Goal: Find specific page/section: Find specific page/section

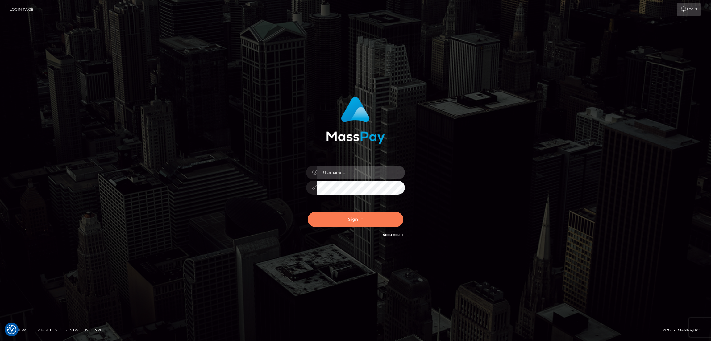
type input "nb.es"
click at [348, 215] on button "Sign in" at bounding box center [356, 219] width 96 height 15
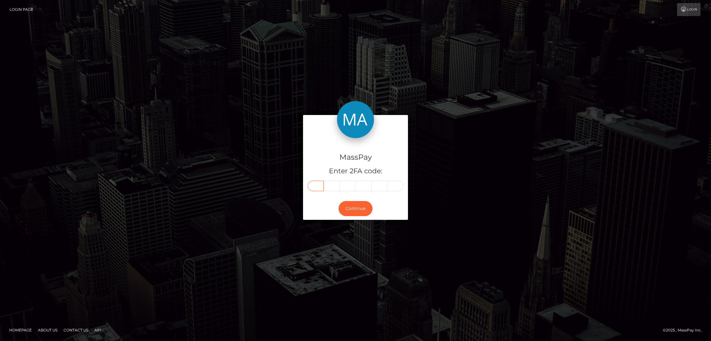
click at [312, 185] on input "text" at bounding box center [316, 186] width 16 height 10
paste input "5"
type input "5"
type input "7"
type input "3"
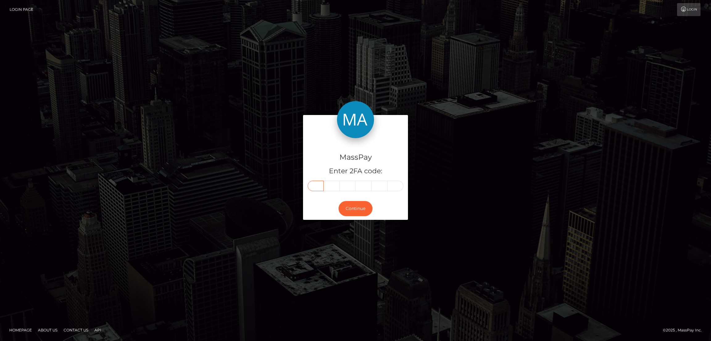
type input "1"
type input "6"
type input "3"
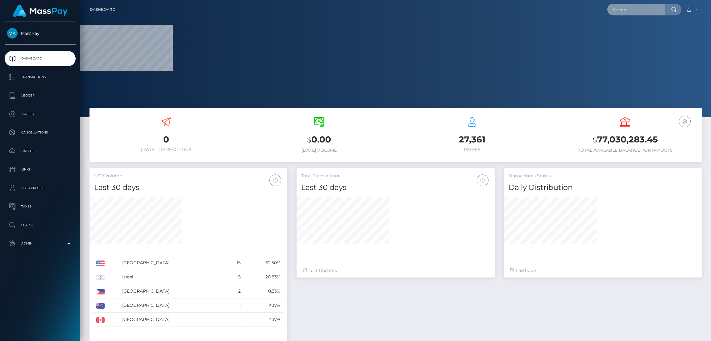
click at [625, 4] on input "text" at bounding box center [636, 10] width 58 height 12
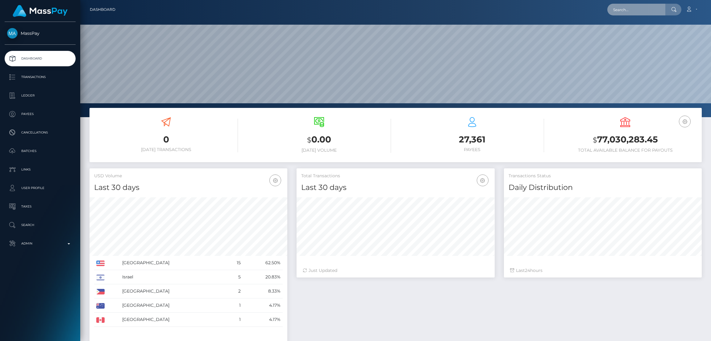
scroll to position [110, 198]
paste input "[EMAIL_ADDRESS][DOMAIN_NAME]"
type input "[EMAIL_ADDRESS][DOMAIN_NAME]"
click at [640, 31] on link "Thomas Volz" at bounding box center [631, 31] width 49 height 11
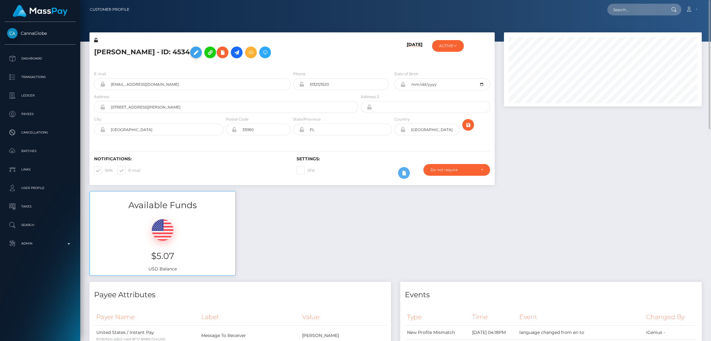
click at [192, 50] on icon at bounding box center [195, 53] width 7 height 8
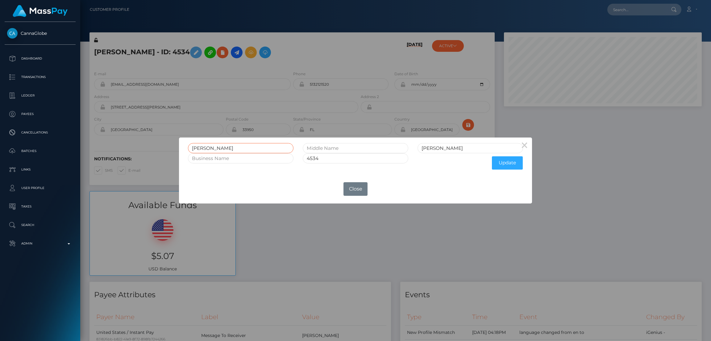
click at [200, 148] on input "Thomas" at bounding box center [241, 148] width 106 height 10
click at [521, 144] on button "×" at bounding box center [524, 145] width 15 height 15
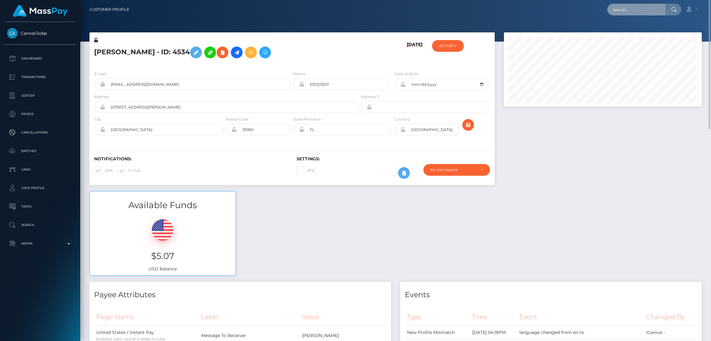
click at [617, 4] on input "text" at bounding box center [636, 10] width 58 height 12
paste input "summerbhabiii@hotmail.com"
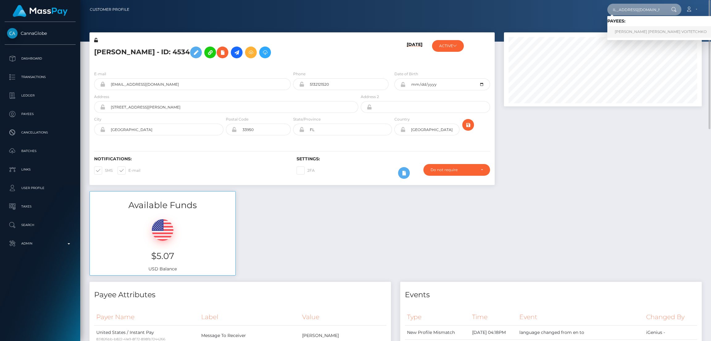
type input "summerbhabiii@hotmail.com"
click at [631, 32] on link "CHRISTINA MARIA VOITETCHKO" at bounding box center [660, 31] width 107 height 11
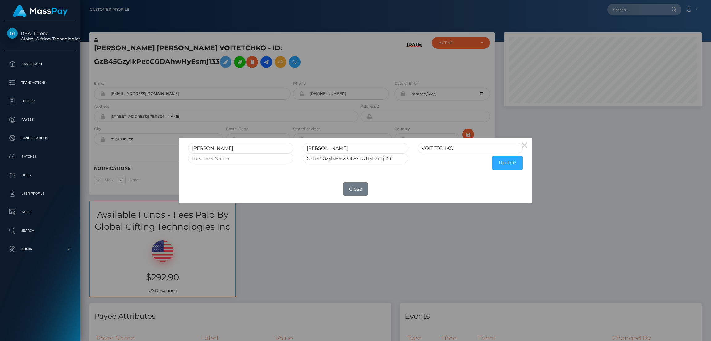
scroll to position [74, 198]
click at [203, 148] on input "CHRISTINA" at bounding box center [241, 148] width 106 height 10
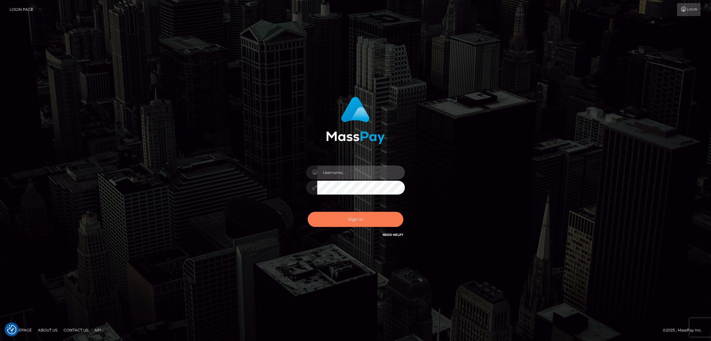
type input "[DOMAIN_NAME]"
click at [372, 217] on button "Sign in" at bounding box center [356, 219] width 96 height 15
type input "[DOMAIN_NAME]"
click at [381, 219] on button "Sign in" at bounding box center [356, 219] width 96 height 15
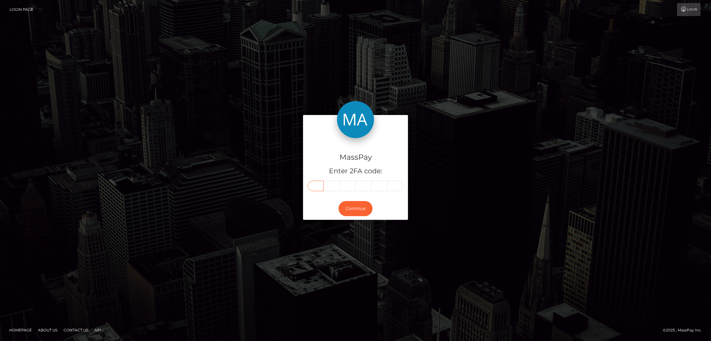
click at [321, 186] on input "text" at bounding box center [316, 186] width 16 height 10
click at [321, 185] on input "text" at bounding box center [316, 186] width 16 height 10
paste input "4"
type input "4"
type input "0"
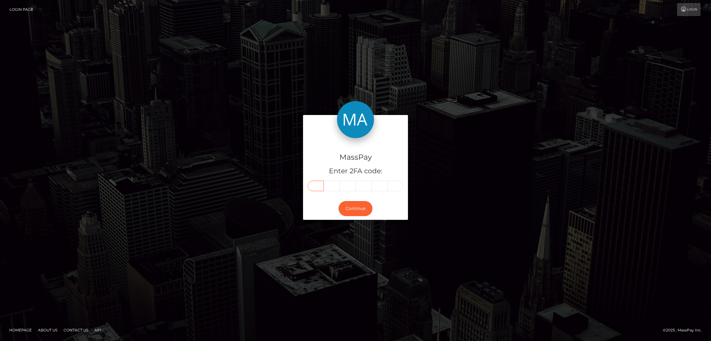
type input "4"
type input "1"
type input "3"
click at [368, 208] on button "Continue" at bounding box center [355, 208] width 34 height 15
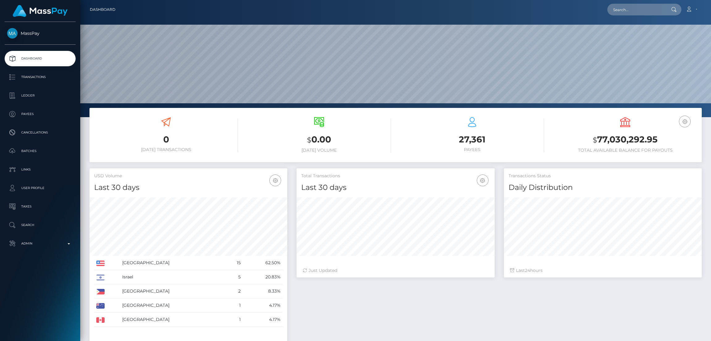
scroll to position [110, 198]
click at [617, 9] on input "text" at bounding box center [636, 10] width 58 height 12
paste input "404113"
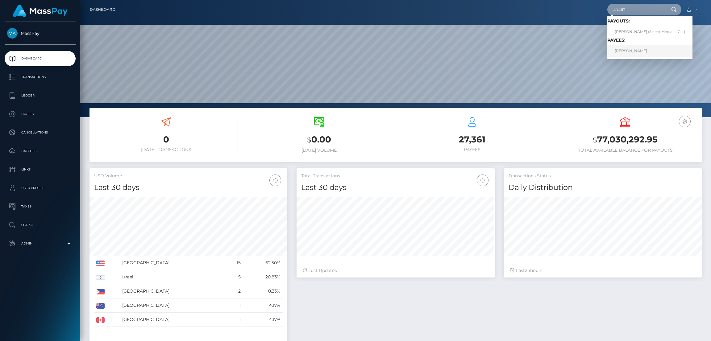
type input "404113"
click at [629, 51] on link "Thomas Craig Horton" at bounding box center [649, 50] width 85 height 11
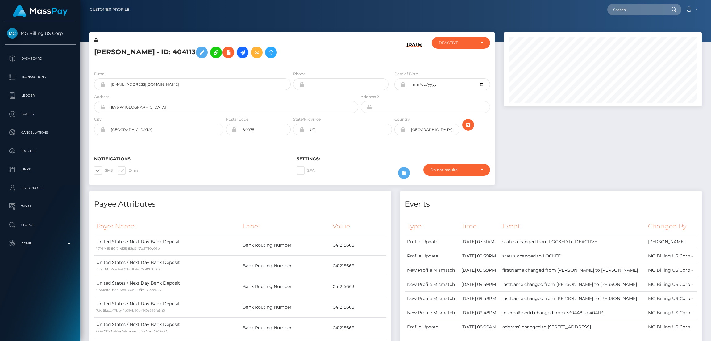
scroll to position [74, 198]
click at [617, 12] on input "text" at bounding box center [636, 10] width 58 height 12
paste input "[EMAIL_ADDRESS][DOMAIN_NAME]"
type input "[EMAIL_ADDRESS][DOMAIN_NAME]"
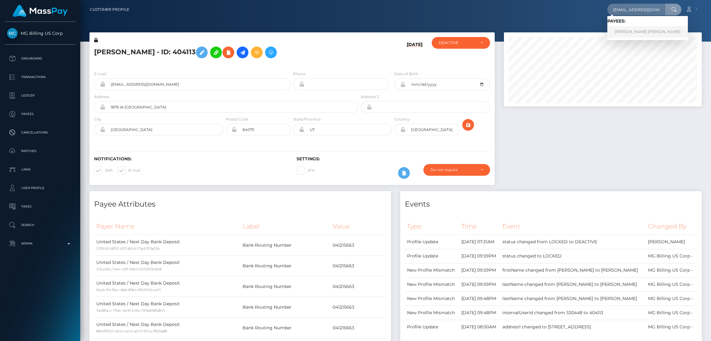
click at [612, 31] on link "[PERSON_NAME] [PERSON_NAME]" at bounding box center [647, 31] width 81 height 11
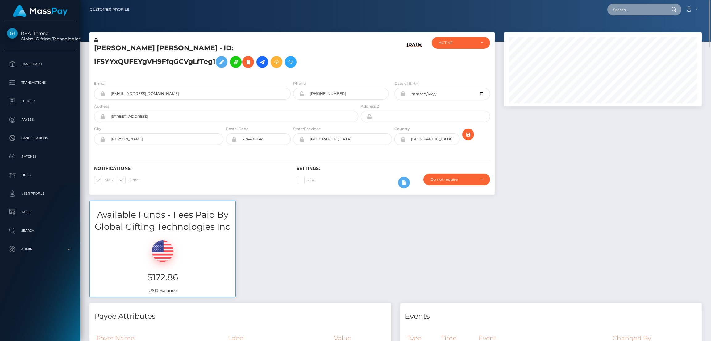
click at [646, 11] on input "text" at bounding box center [636, 10] width 58 height 12
paste input "tinavee24@gmail.com"
type input "tinavee24@gmail.com"
click at [627, 35] on link "RENE DANG" at bounding box center [631, 31] width 49 height 11
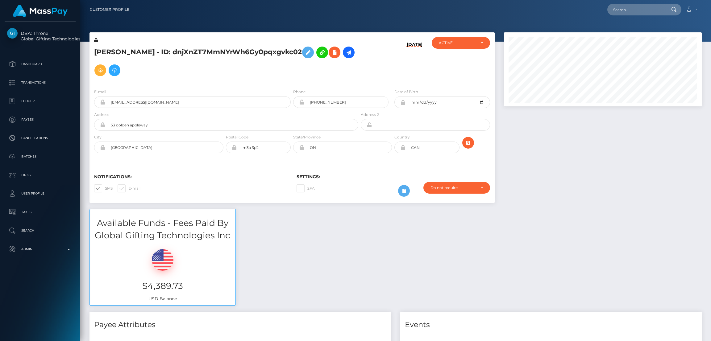
scroll to position [74, 198]
click at [645, 19] on nav "Customer Profile Loading... Loading... Account" at bounding box center [395, 9] width 631 height 19
click at [641, 10] on input "text" at bounding box center [636, 10] width 58 height 12
paste input "[EMAIL_ADDRESS][DOMAIN_NAME]"
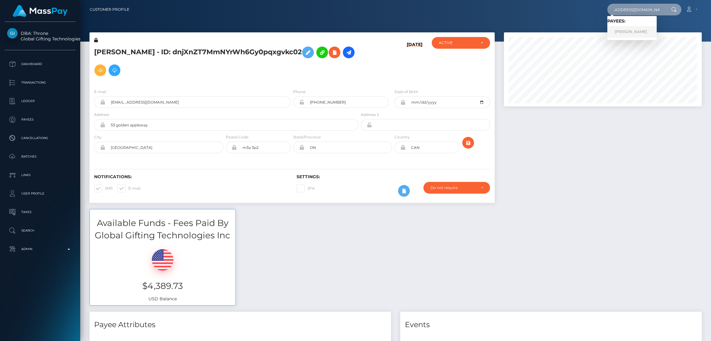
type input "elizabethsnodgrass@icloud.com"
click at [626, 34] on link "ELIZABETH RENE SNODGRASS" at bounding box center [631, 31] width 49 height 11
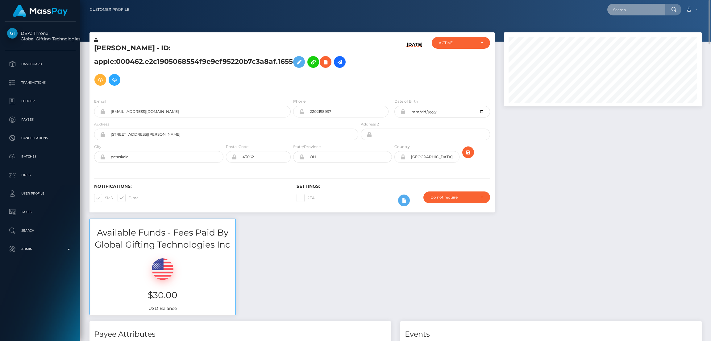
click at [636, 6] on input "text" at bounding box center [636, 10] width 58 height 12
paste input "rozana"
type input "rozana"
paste input "rozanageha15@icloud.com"
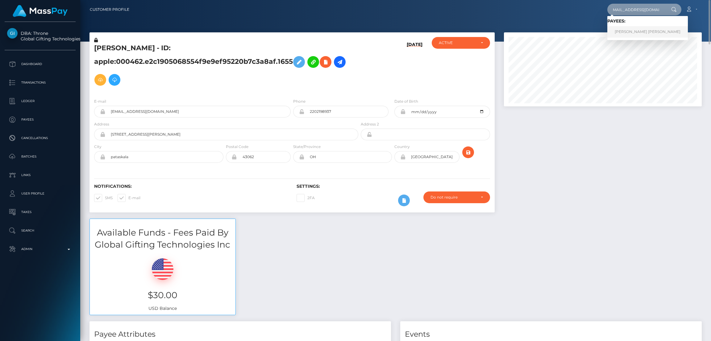
type input "rozanageha15@icloud.com"
click at [627, 30] on link "ROZANA MAROUN GEHA" at bounding box center [647, 31] width 81 height 11
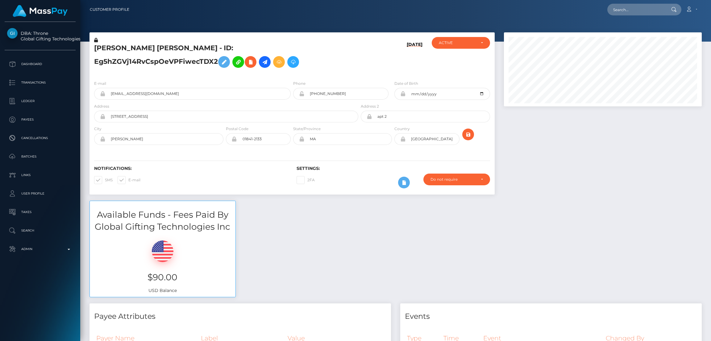
scroll to position [74, 198]
click at [621, 6] on input "text" at bounding box center [636, 10] width 58 height 12
paste input "+8613907064549@mmsc-bd2-rsv.rcs.chinamobile.com"
click at [629, 11] on input "+8613907064549@mmsc-bd2-rsv.rcs.chinamobile.com" at bounding box center [636, 10] width 58 height 12
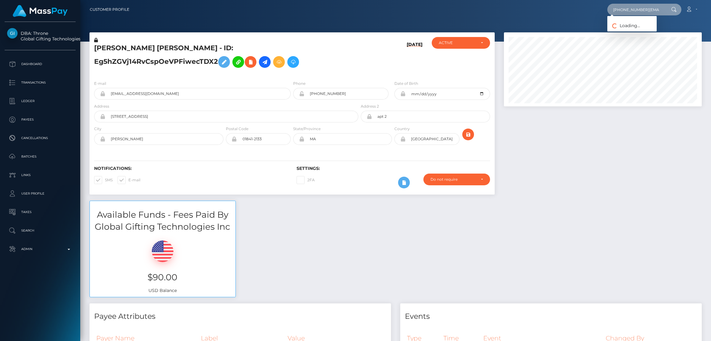
paste input "13054038885@163"
type input "[EMAIL_ADDRESS][DOMAIN_NAME]"
click at [617, 31] on link "旭 董" at bounding box center [631, 31] width 49 height 11
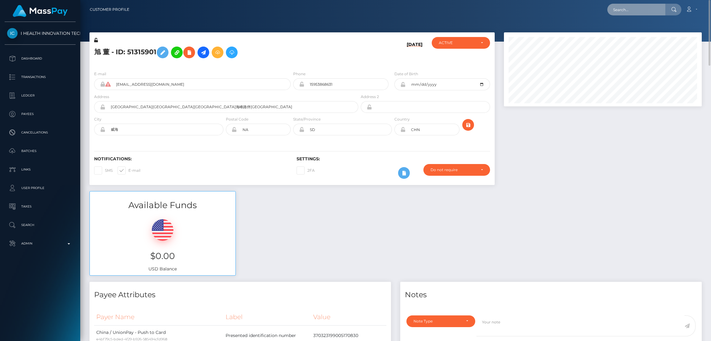
click at [628, 4] on input "text" at bounding box center [636, 10] width 58 height 12
paste input "[EMAIL_ADDRESS][DOMAIN_NAME]"
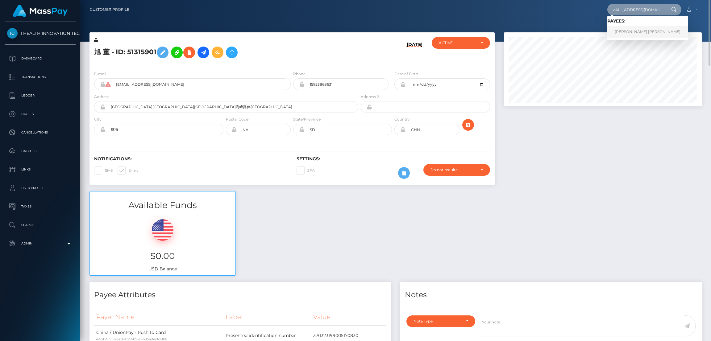
type input "[EMAIL_ADDRESS][DOMAIN_NAME]"
click at [626, 30] on link "[PERSON_NAME] [PERSON_NAME]" at bounding box center [647, 31] width 81 height 11
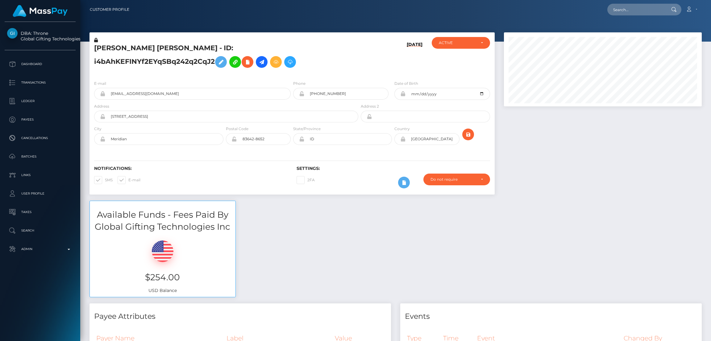
scroll to position [74, 198]
click at [626, 11] on input "text" at bounding box center [636, 10] width 58 height 12
paste input "genyyounes@gmail.com"
click at [633, 11] on input "genyyounes@gmail.com" at bounding box center [636, 10] width 58 height 12
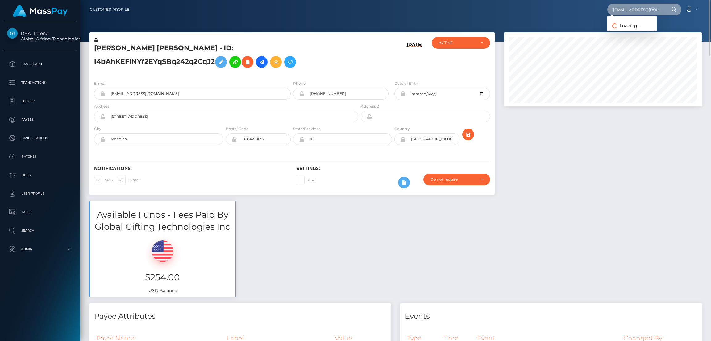
paste input "y"
type input "genyyounes@ymail.com"
click at [630, 32] on link "Nicoleta Geny Younes" at bounding box center [647, 31] width 81 height 11
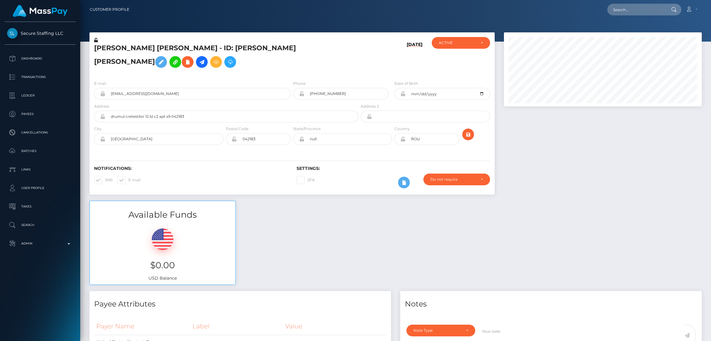
scroll to position [74, 198]
click at [165, 58] on icon at bounding box center [160, 62] width 7 height 8
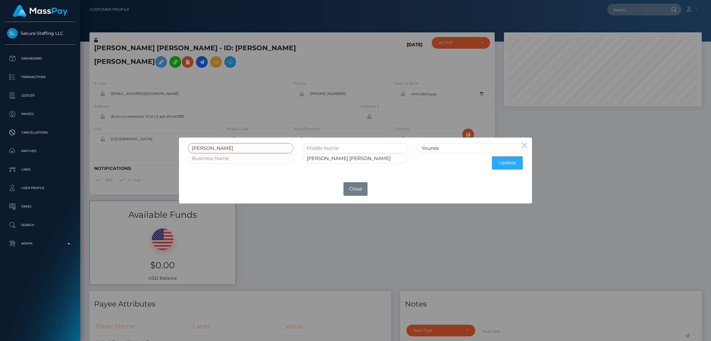
click at [201, 147] on input "Nicoleta Geny" at bounding box center [241, 148] width 106 height 10
click at [361, 187] on button "Close" at bounding box center [355, 189] width 24 height 14
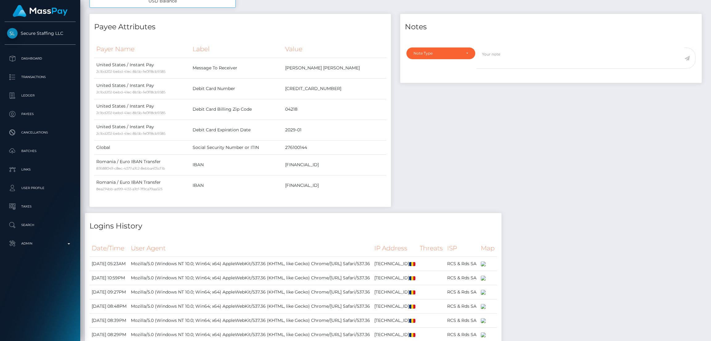
scroll to position [0, 0]
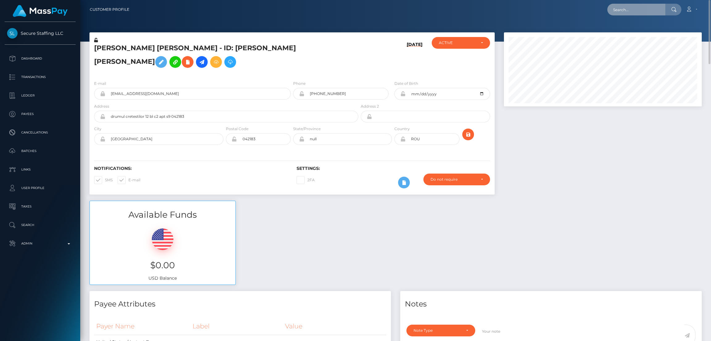
click at [629, 11] on input "text" at bounding box center [636, 10] width 58 height 12
paste input "raina_huff@yahoo.com"
type input "raina_huff@yahoo.com"
click at [625, 31] on link "Raina Huff" at bounding box center [631, 31] width 49 height 11
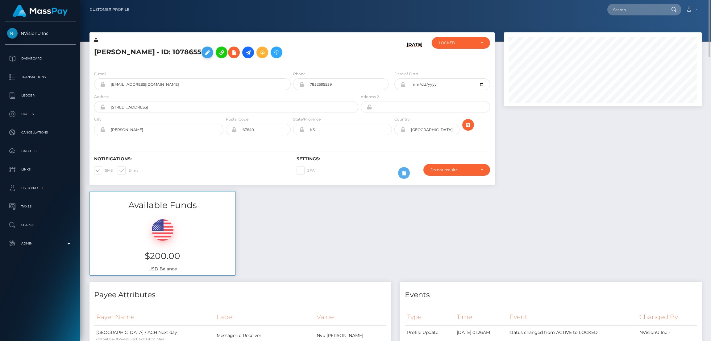
click at [204, 53] on icon at bounding box center [207, 53] width 7 height 8
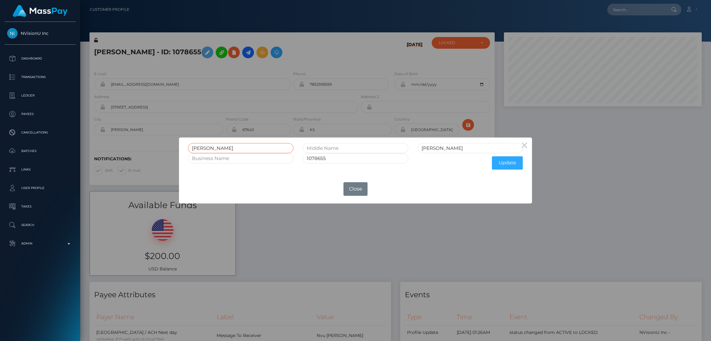
click at [197, 149] on input "Raina" at bounding box center [241, 148] width 106 height 10
click at [365, 186] on button "Close" at bounding box center [355, 189] width 24 height 14
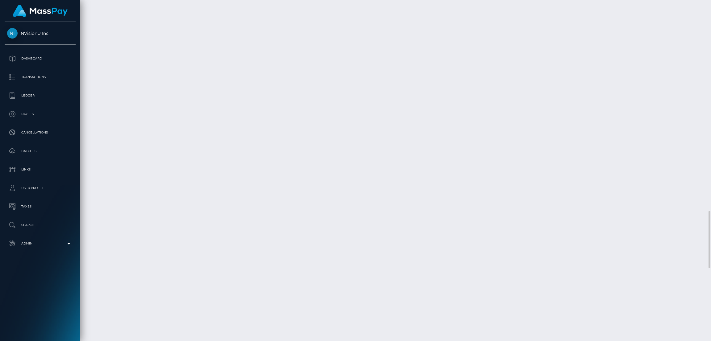
scroll to position [1110, 0]
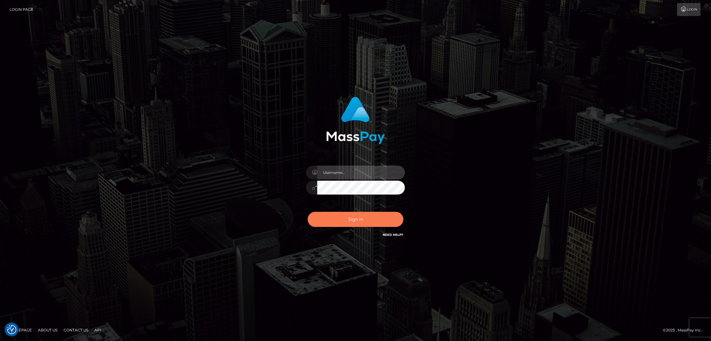
type input "[DOMAIN_NAME]"
click at [352, 219] on button "Sign in" at bounding box center [356, 219] width 96 height 15
type input "[DOMAIN_NAME]"
click at [356, 222] on button "Sign in" at bounding box center [356, 219] width 96 height 15
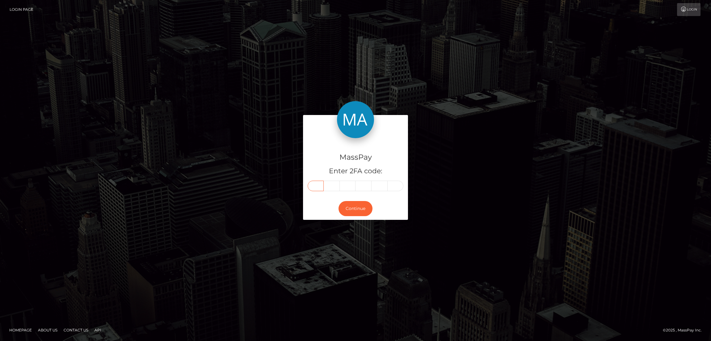
click at [313, 185] on input "text" at bounding box center [316, 186] width 16 height 10
paste input "9"
type input "9"
type input "3"
type input "4"
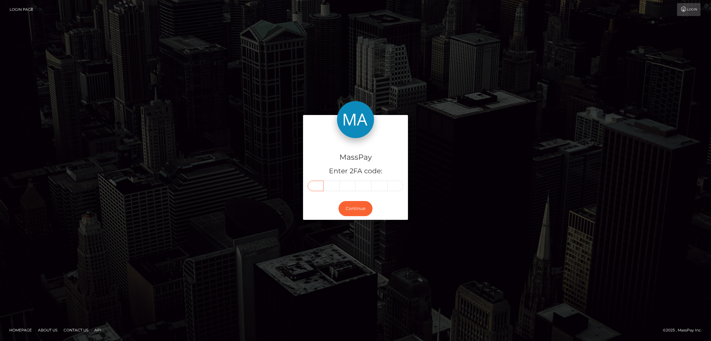
type input "4"
type input "0"
type input "4"
click at [359, 204] on button "Continue" at bounding box center [355, 208] width 34 height 15
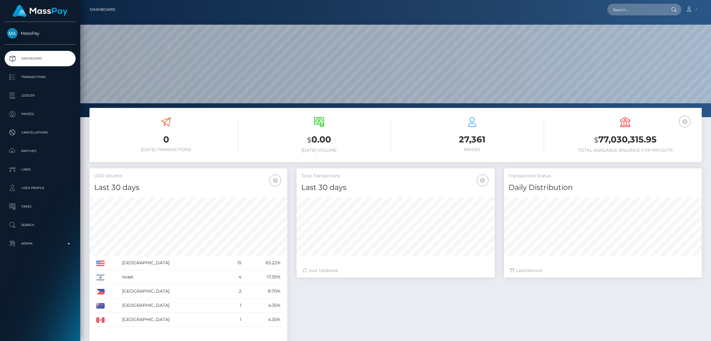
scroll to position [110, 198]
click at [635, 12] on input "text" at bounding box center [636, 10] width 58 height 12
paste input "rhianejosephine@icloud.com"
click at [640, 9] on input "rhianejosephine@icloud.com" at bounding box center [636, 10] width 58 height 12
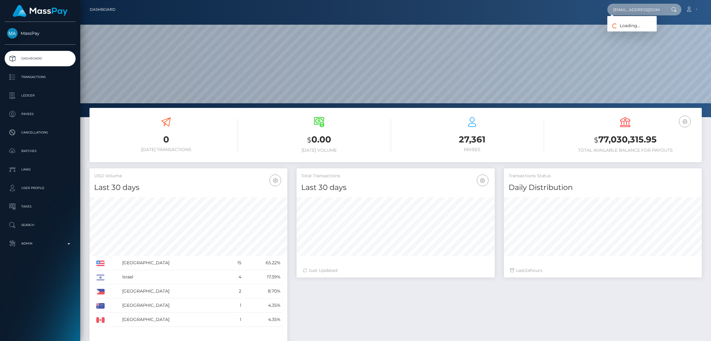
paste input "sexysk8er1738@gmail"
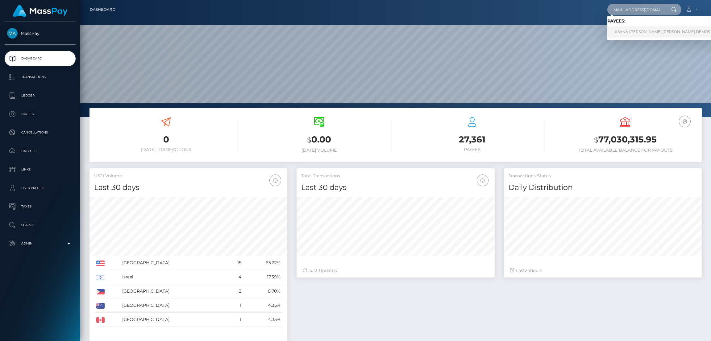
type input "sexysk8er1738@gmail.com"
click at [664, 30] on link "KSANA ALEXIS CIARA DEMOS" at bounding box center [662, 31] width 110 height 11
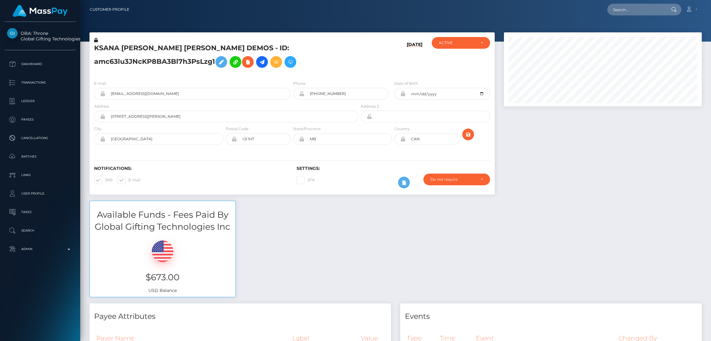
scroll to position [74, 198]
click at [621, 13] on input "text" at bounding box center [636, 10] width 58 height 12
paste input "[EMAIL_ADDRESS][DOMAIN_NAME]"
type input "mail-dk@tutanota.com"
click at [629, 31] on link "DINA DYGOVA" at bounding box center [631, 31] width 49 height 11
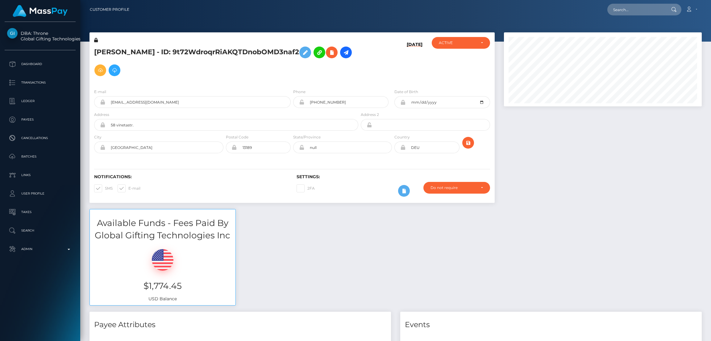
scroll to position [74, 198]
